Goal: Find contact information: Find contact information

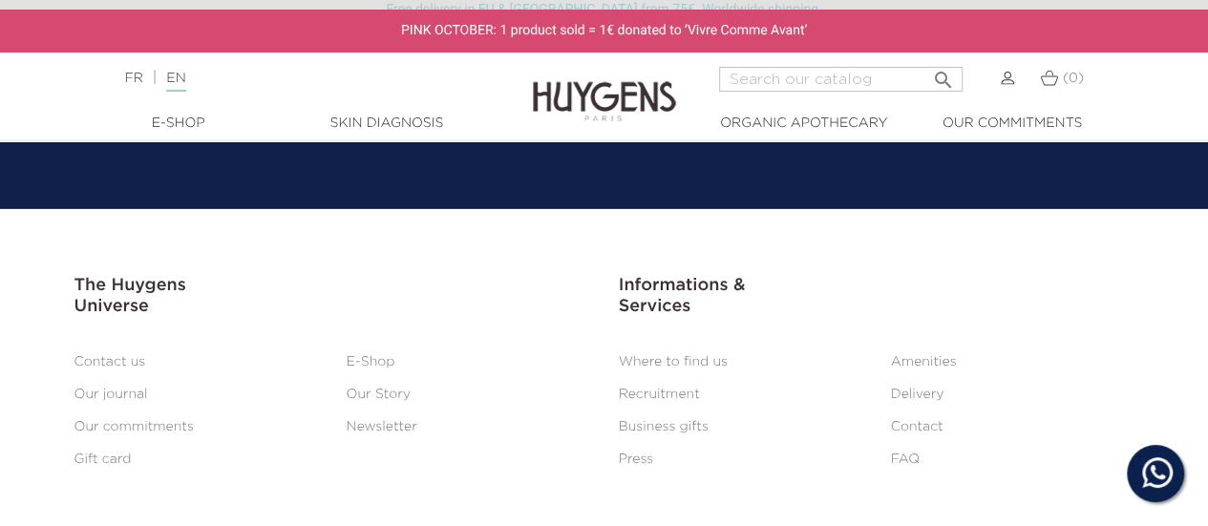
scroll to position [2954, 0]
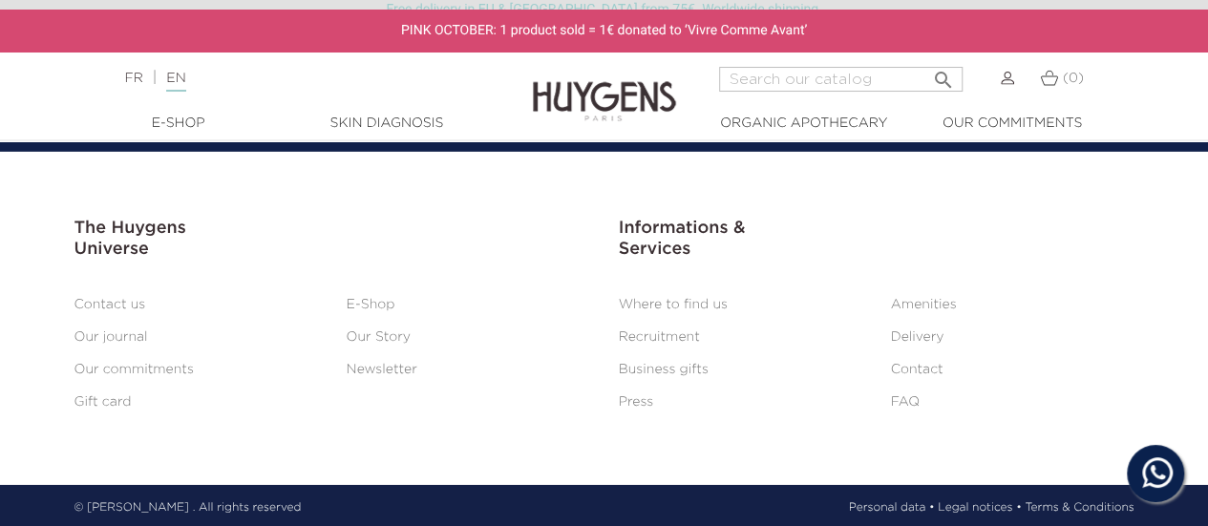
click at [121, 305] on link "Contact us" at bounding box center [110, 304] width 72 height 13
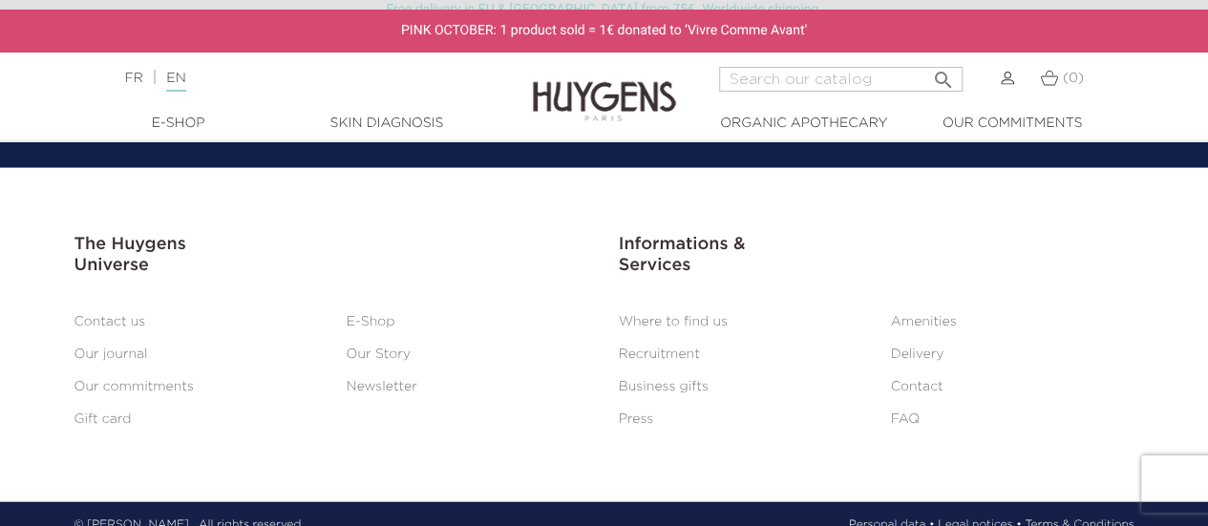
scroll to position [1931, 0]
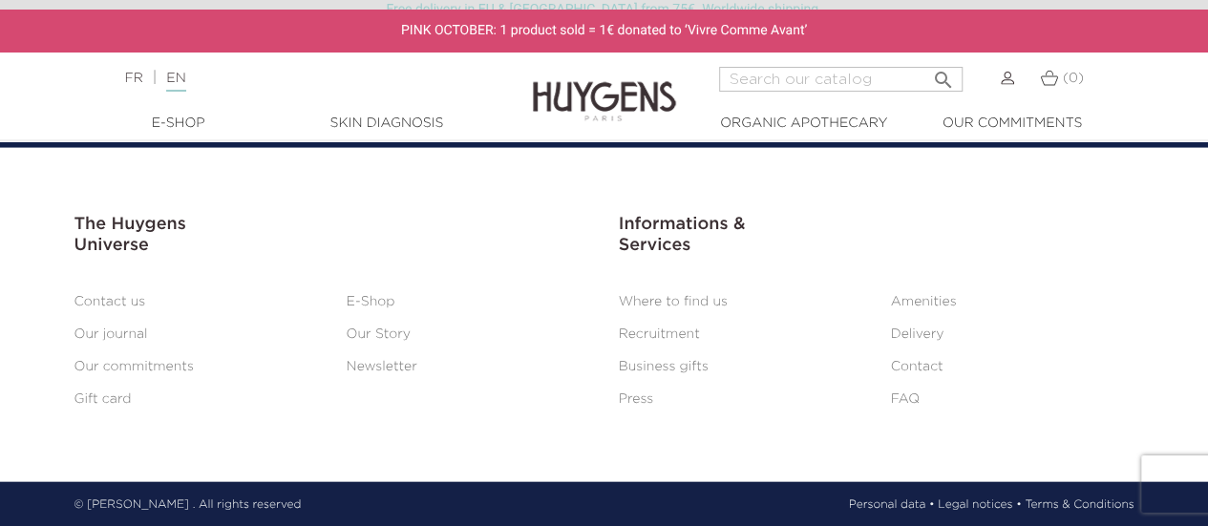
click at [955, 505] on link "Legal notices •" at bounding box center [978, 504] width 83 height 17
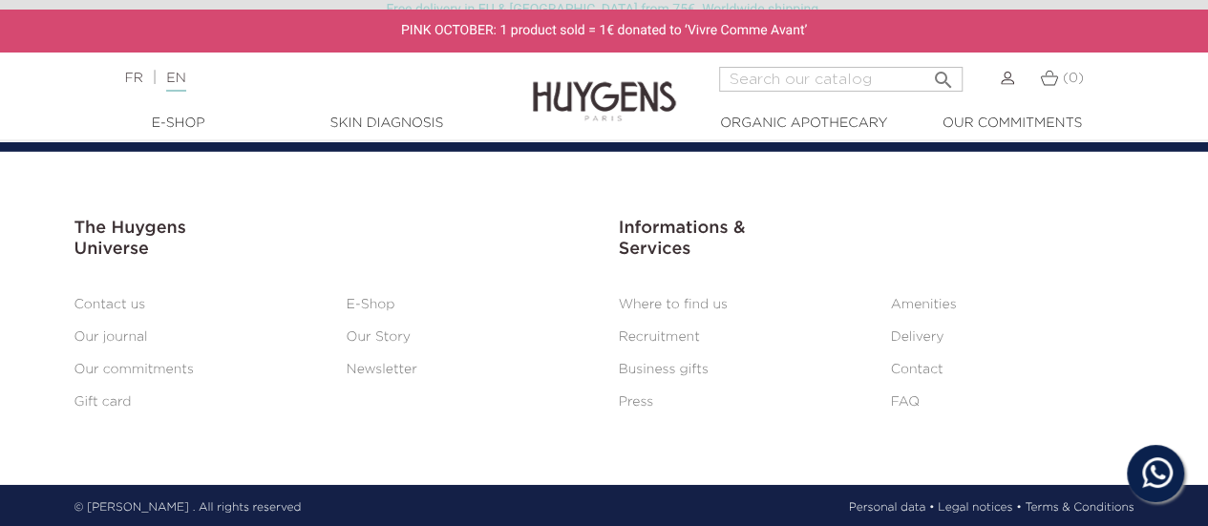
click at [355, 499] on div "© HUYGENS . All rights reserved Personal data • Legal notices • Terms & Conditi…" at bounding box center [604, 507] width 1088 height 17
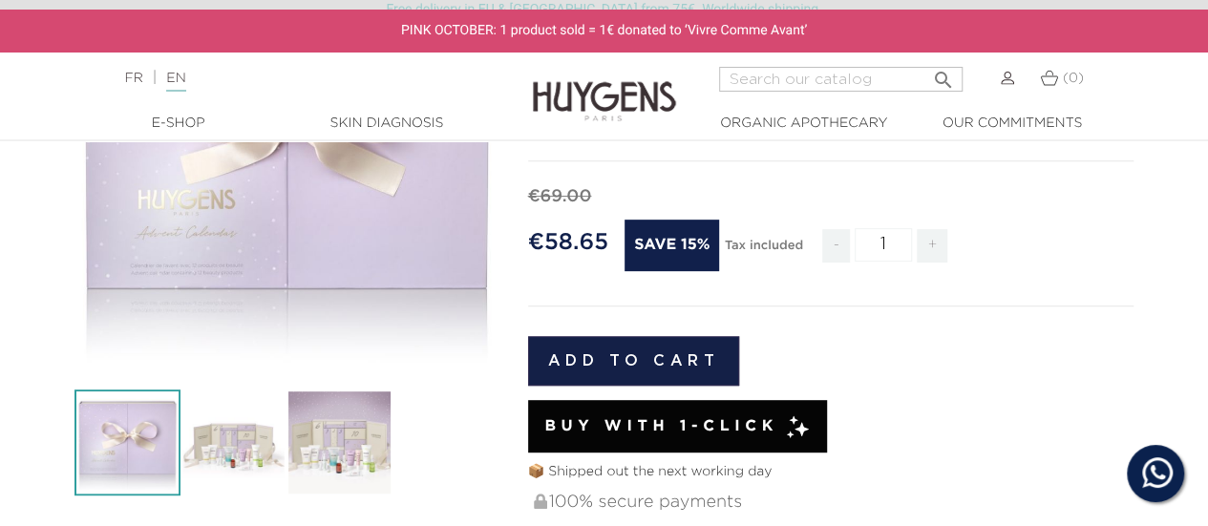
scroll to position [382, 0]
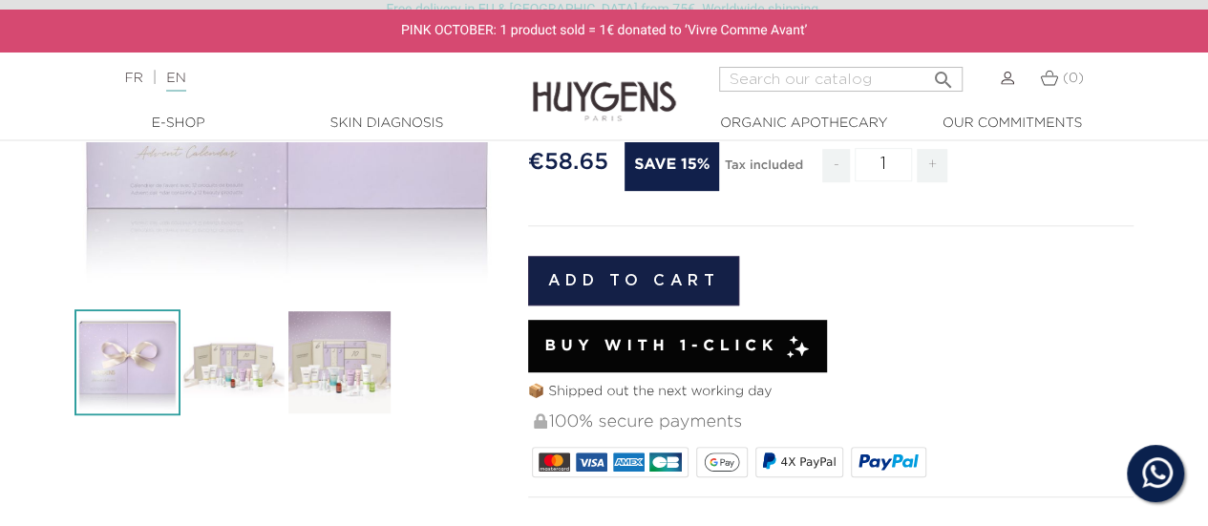
click at [244, 352] on img at bounding box center [233, 362] width 106 height 106
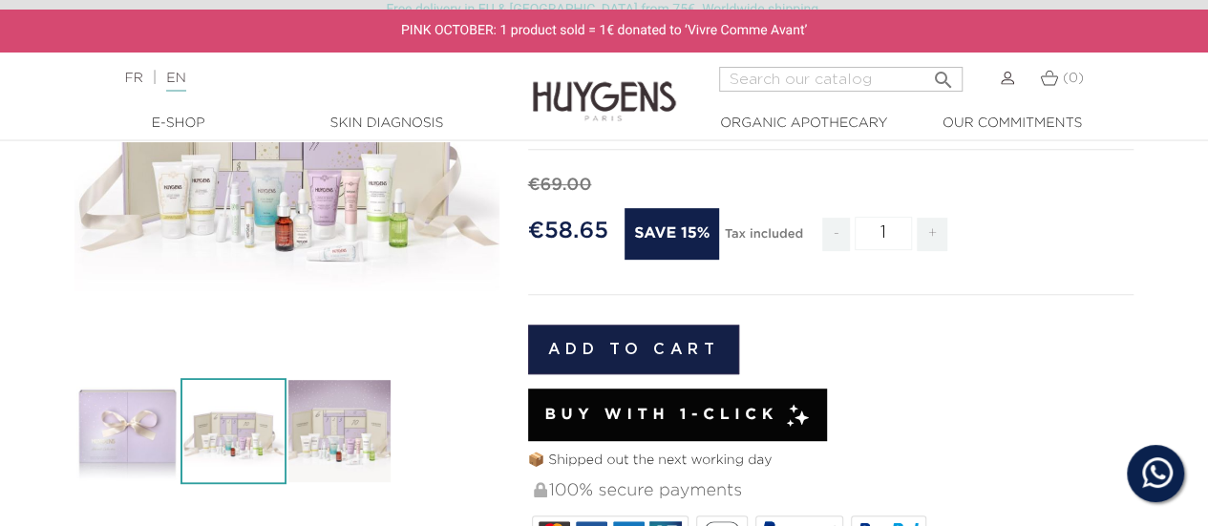
scroll to position [286, 0]
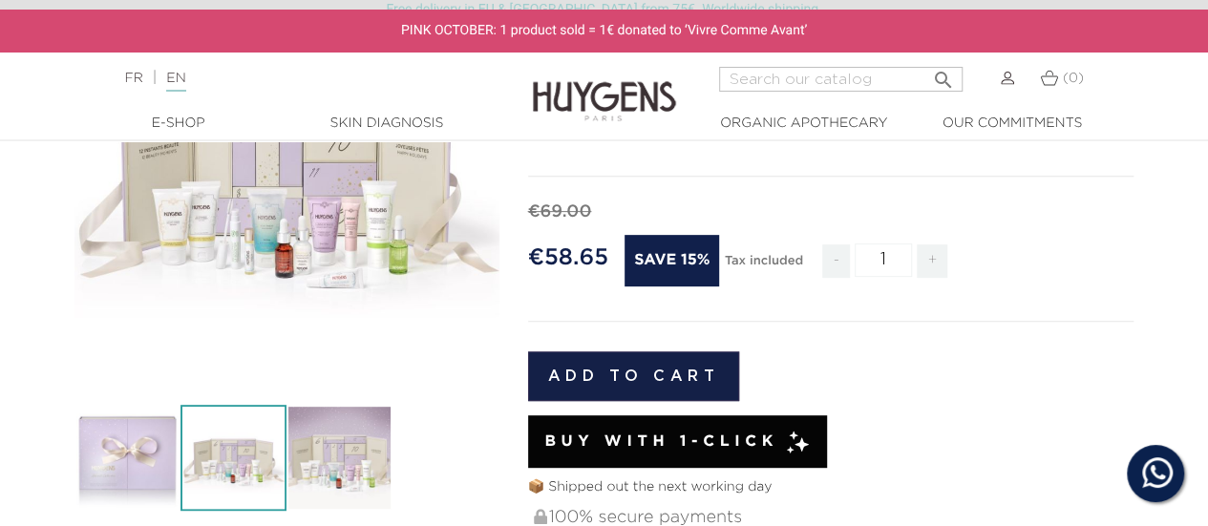
click at [349, 444] on img at bounding box center [339, 458] width 106 height 106
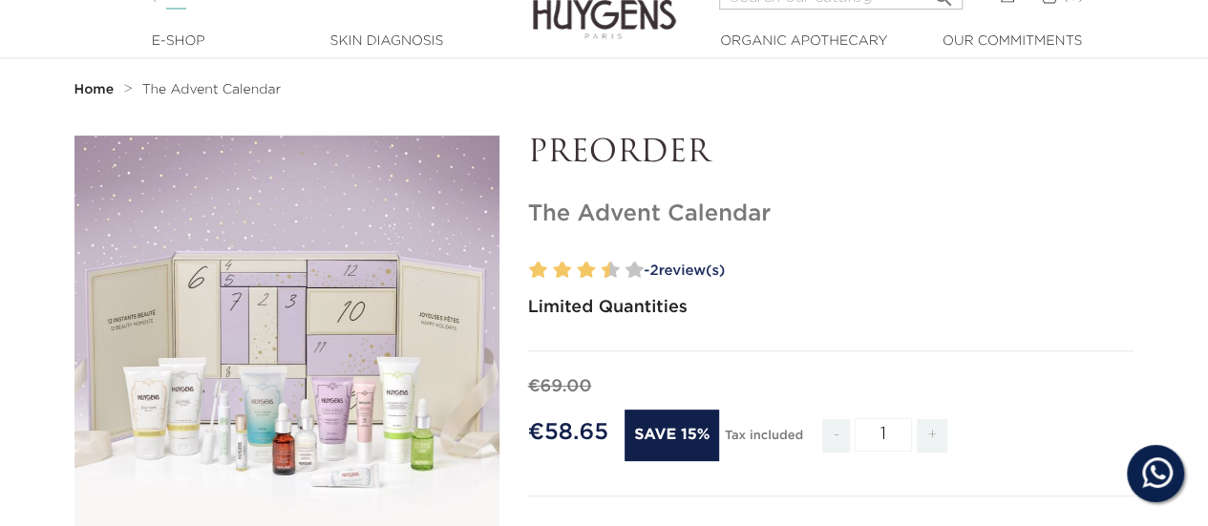
scroll to position [0, 0]
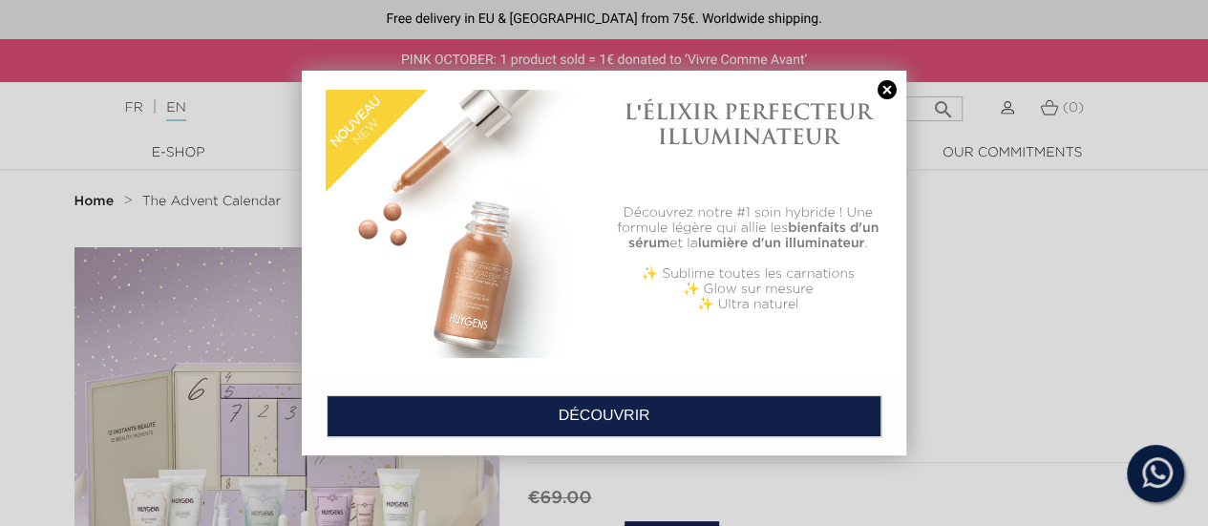
click at [881, 89] on link at bounding box center [886, 90] width 27 height 20
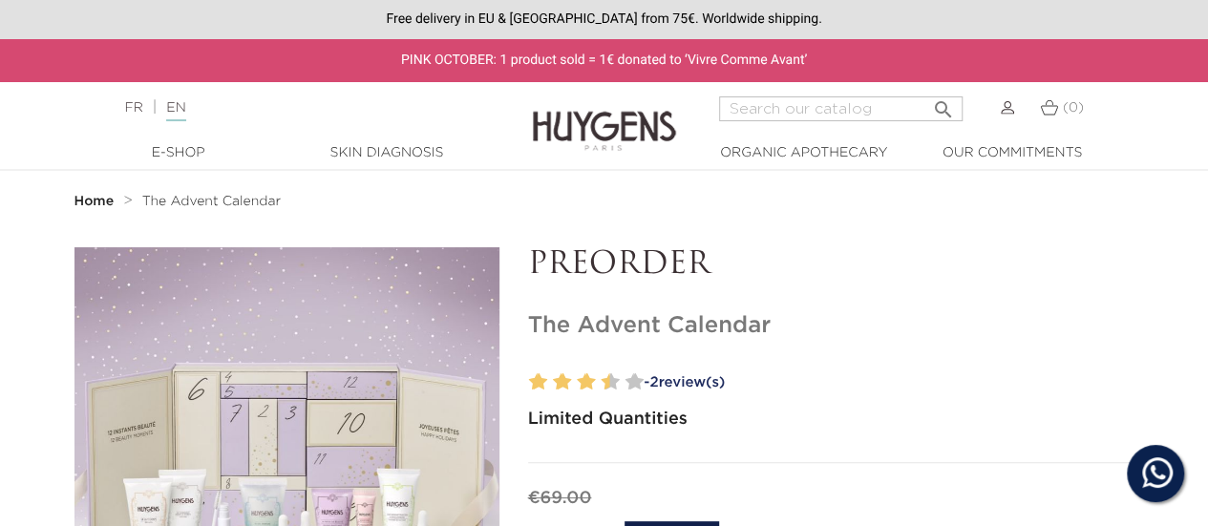
click at [279, 97] on div "FR | EN Français English" at bounding box center [302, 107] width 374 height 23
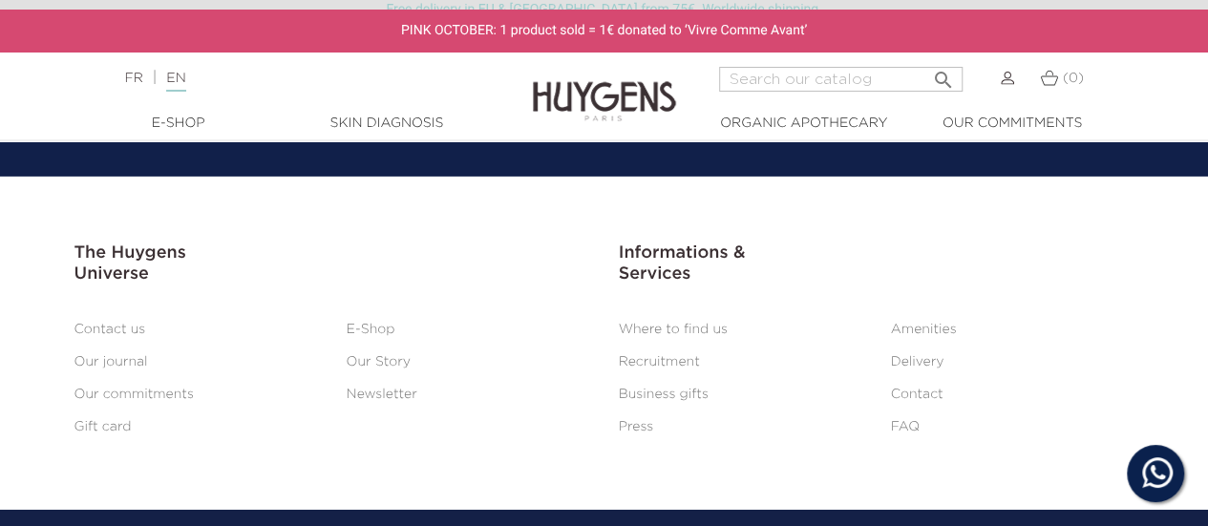
scroll to position [2954, 0]
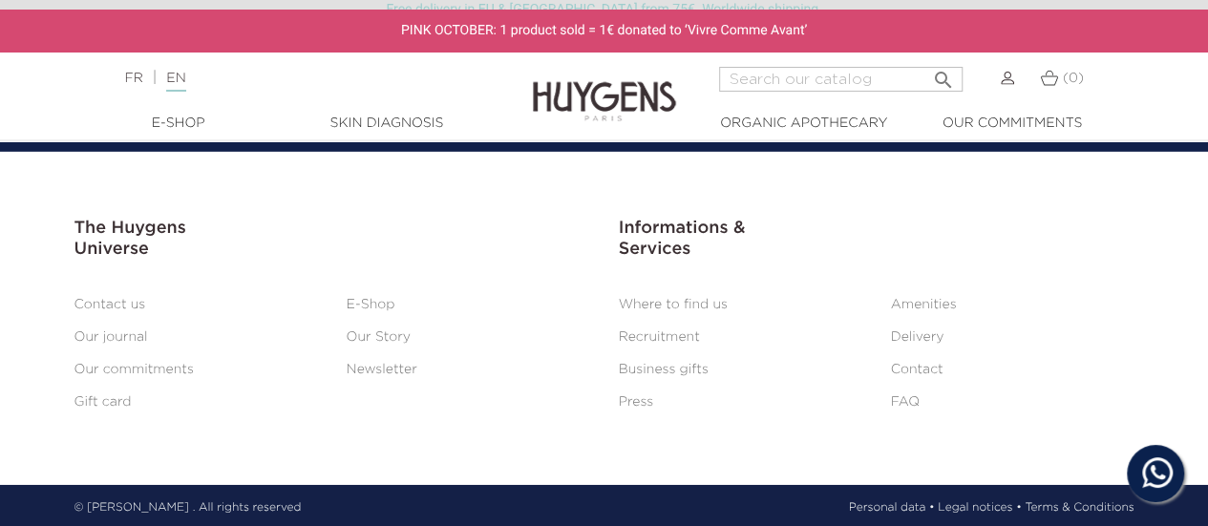
click at [968, 504] on link "Legal notices •" at bounding box center [978, 507] width 83 height 17
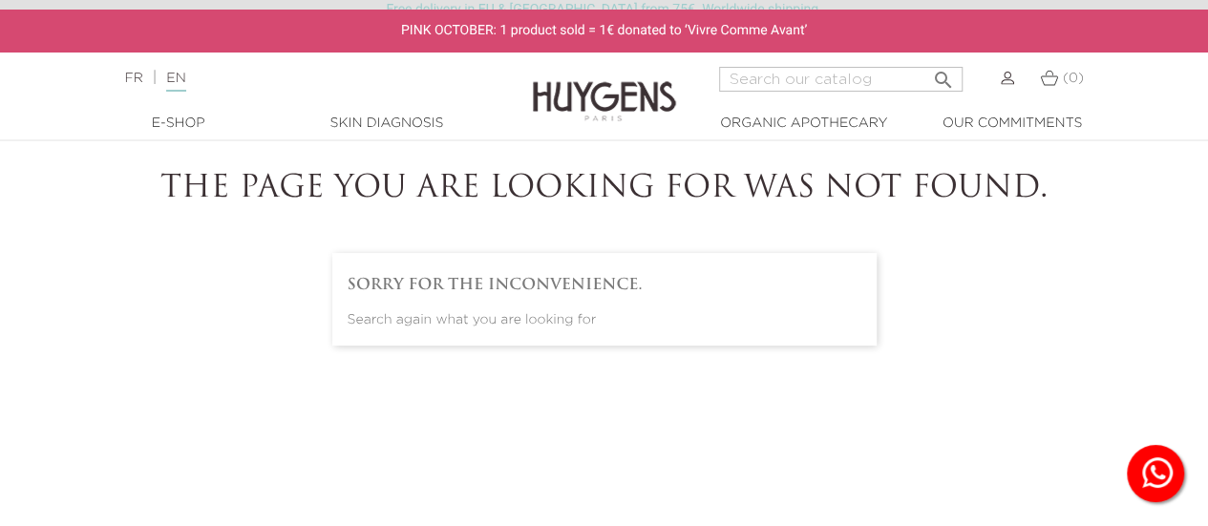
scroll to position [95, 0]
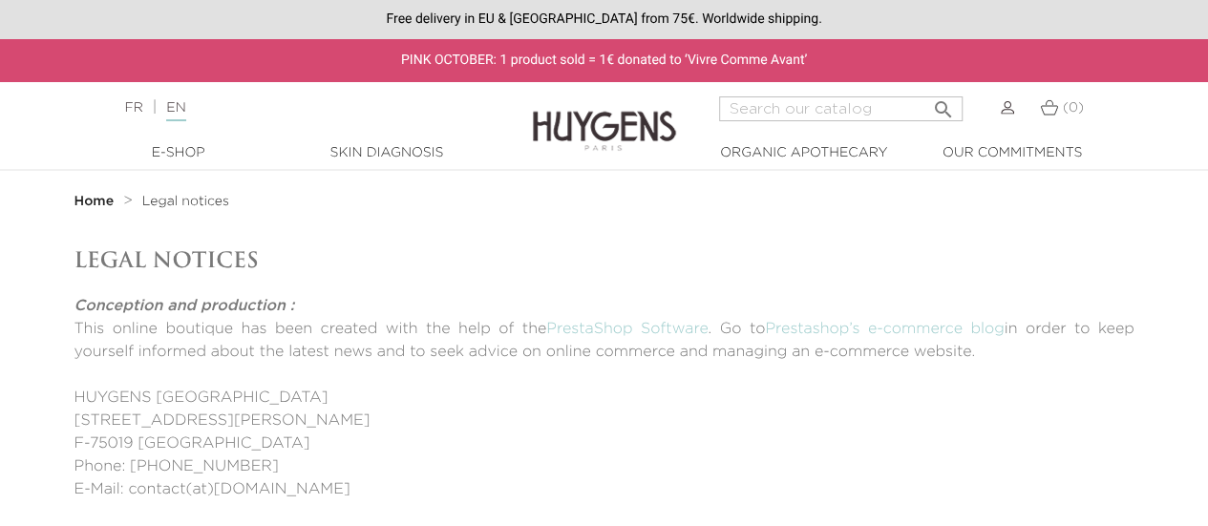
drag, startPoint x: 137, startPoint y: 466, endPoint x: 271, endPoint y: 469, distance: 133.7
click at [271, 469] on p "Phone: +33 9 83 75 70 50" at bounding box center [604, 466] width 1060 height 23
copy p "33 9 83 75 70 50"
